Goal: Information Seeking & Learning: Find specific fact

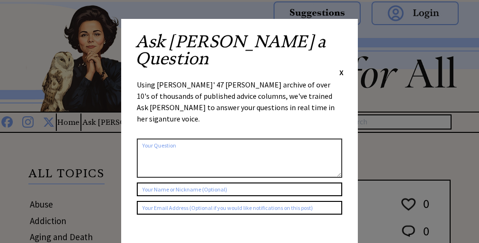
click at [239, 79] on div "Using [PERSON_NAME]' 47 [PERSON_NAME] archive of over 10's of thousands of publ…" at bounding box center [239, 106] width 205 height 55
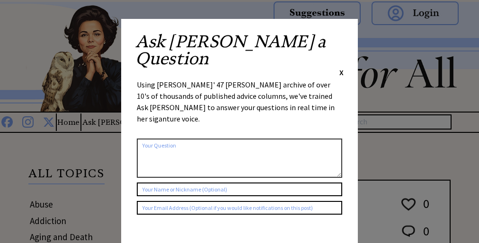
click at [239, 79] on div "Using [PERSON_NAME]' 47 [PERSON_NAME] archive of over 10's of thousands of publ…" at bounding box center [239, 106] width 205 height 55
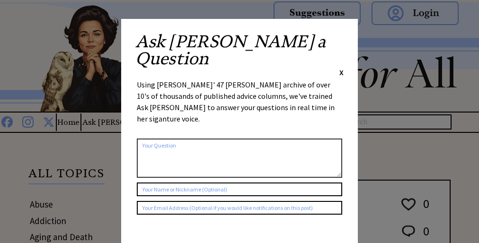
click at [239, 79] on div "Using [PERSON_NAME]' 47 [PERSON_NAME] archive of over 10's of thousands of publ…" at bounding box center [239, 106] width 205 height 55
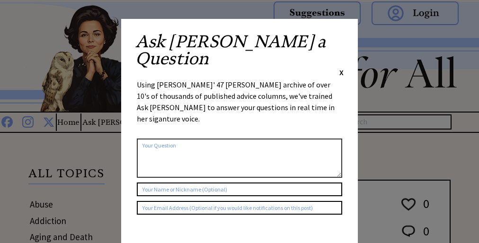
click at [239, 79] on div "Using [PERSON_NAME]' 47 [PERSON_NAME] archive of over 10's of thousands of publ…" at bounding box center [239, 106] width 205 height 55
